Goal: Transaction & Acquisition: Purchase product/service

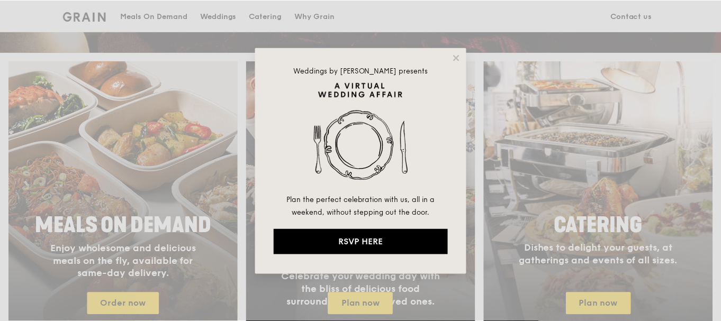
scroll to position [423, 0]
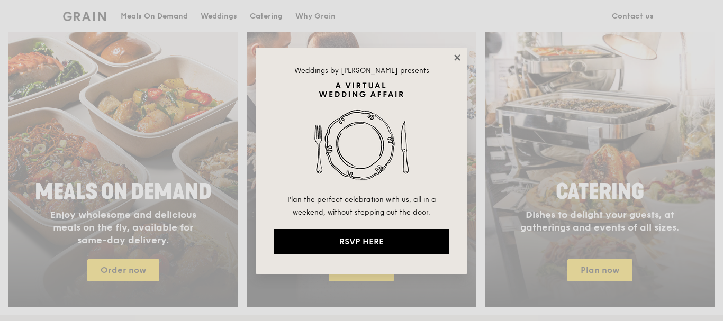
click at [455, 56] on icon at bounding box center [457, 58] width 6 height 6
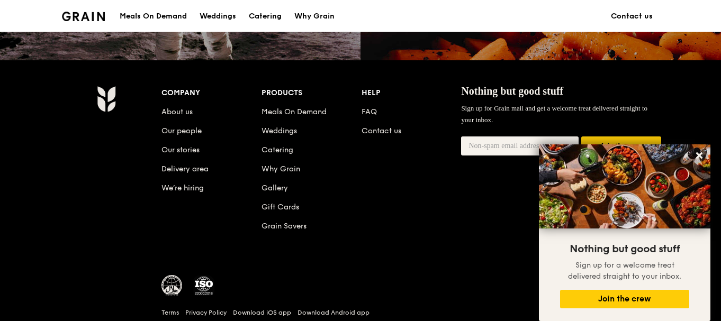
scroll to position [1111, 0]
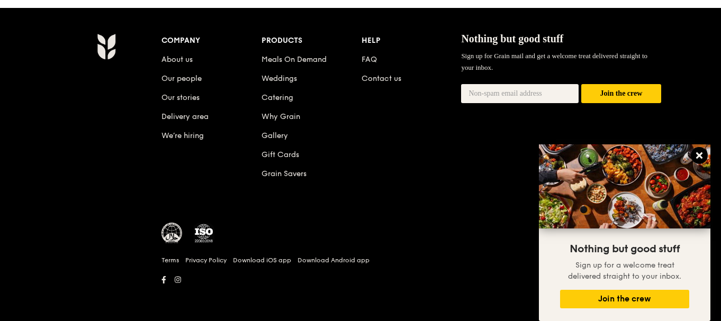
click at [701, 154] on icon at bounding box center [699, 155] width 6 height 6
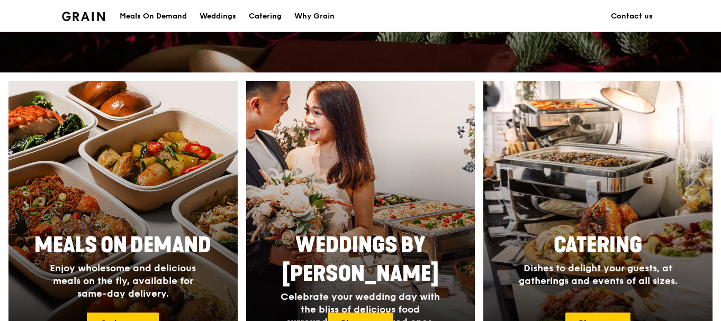
scroll to position [423, 0]
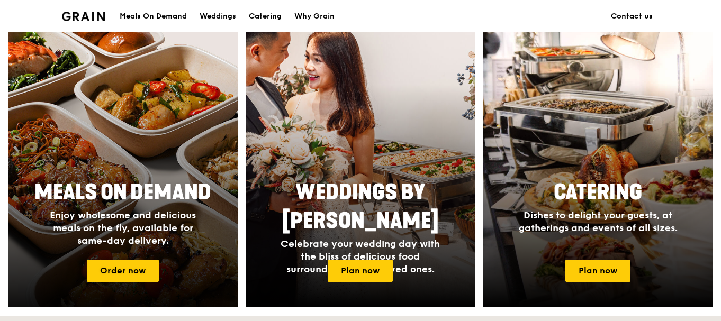
click at [139, 164] on div at bounding box center [123, 167] width 252 height 307
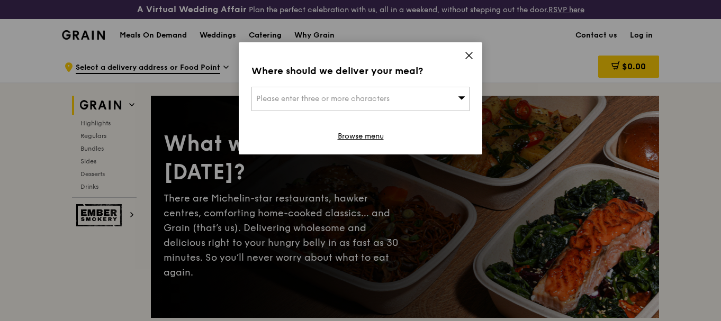
click at [467, 54] on icon at bounding box center [469, 55] width 6 height 6
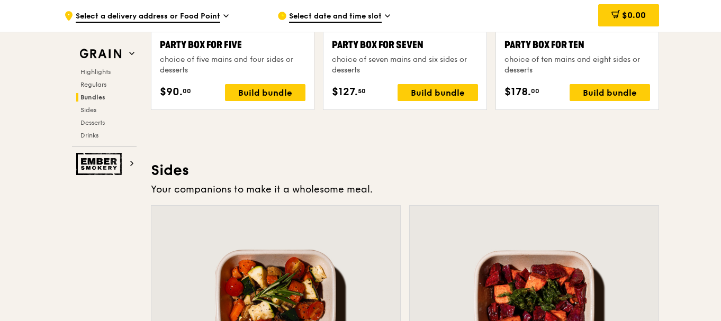
scroll to position [2276, 0]
